Goal: Navigation & Orientation: Find specific page/section

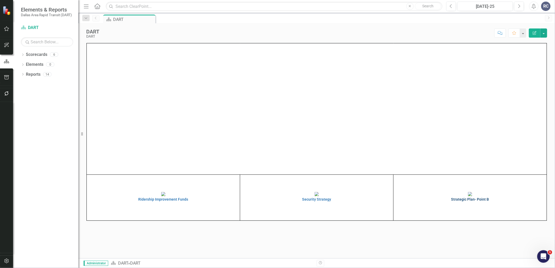
click at [471, 196] on img at bounding box center [470, 194] width 4 height 4
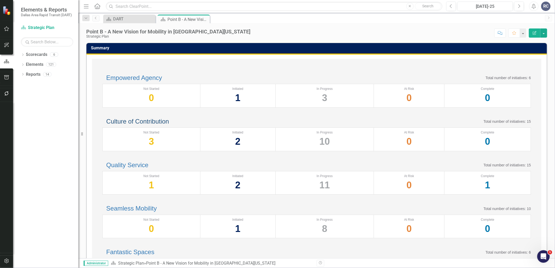
click at [134, 125] on link "Culture of Contribution" at bounding box center [137, 121] width 63 height 7
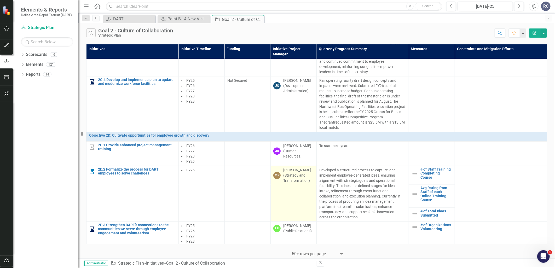
scroll to position [683, 0]
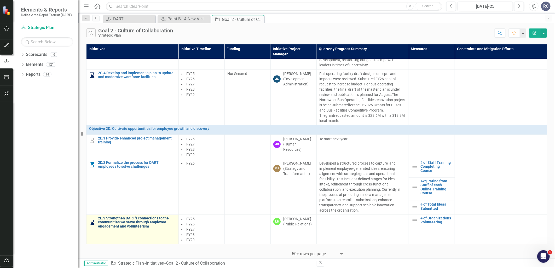
click at [115, 218] on link "2D.3 Strengthen DART's connections to the communities we serve through employee…" at bounding box center [137, 222] width 78 height 12
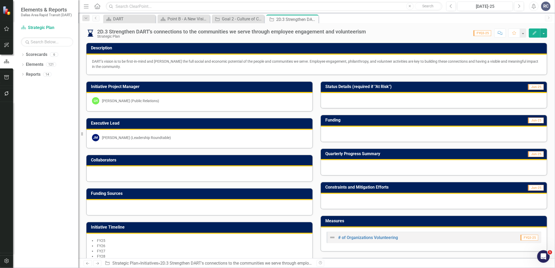
click at [362, 165] on div at bounding box center [434, 167] width 226 height 15
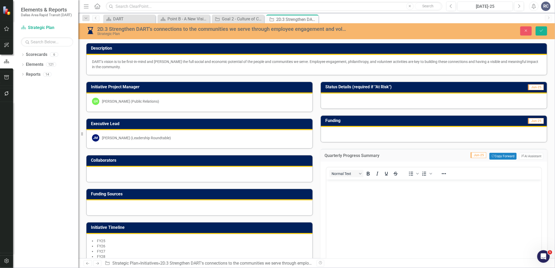
click at [341, 176] on button "Normal Text" at bounding box center [346, 173] width 34 height 7
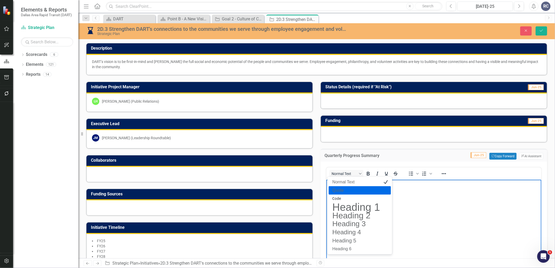
click at [447, 196] on body "Rich Text Area. Press ALT-0 for help." at bounding box center [433, 219] width 215 height 78
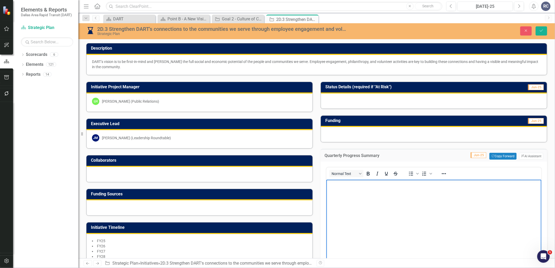
drag, startPoint x: 398, startPoint y: 204, endPoint x: 390, endPoint y: 204, distance: 7.6
click at [395, 204] on body "Rich Text Area. Press ALT-0 for help." at bounding box center [433, 219] width 215 height 78
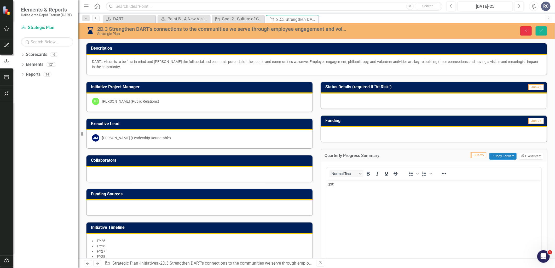
click at [526, 31] on icon "Close" at bounding box center [526, 31] width 5 height 4
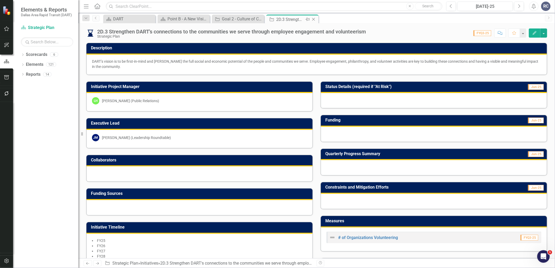
click at [313, 18] on icon "Close" at bounding box center [313, 19] width 5 height 4
